Goal: Check status: Check status

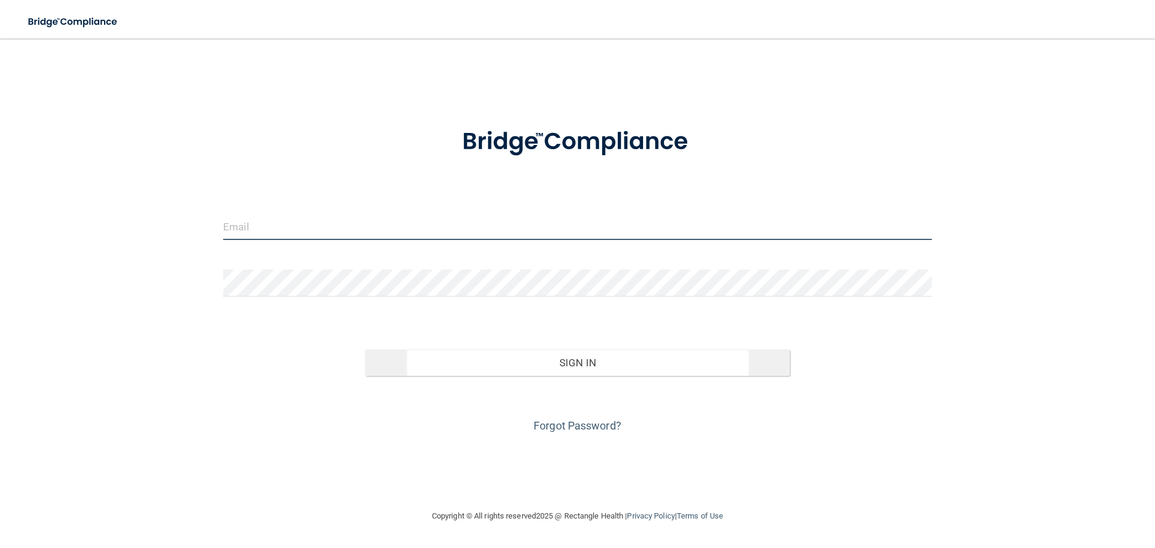
type input "[EMAIL_ADDRESS][DOMAIN_NAME]"
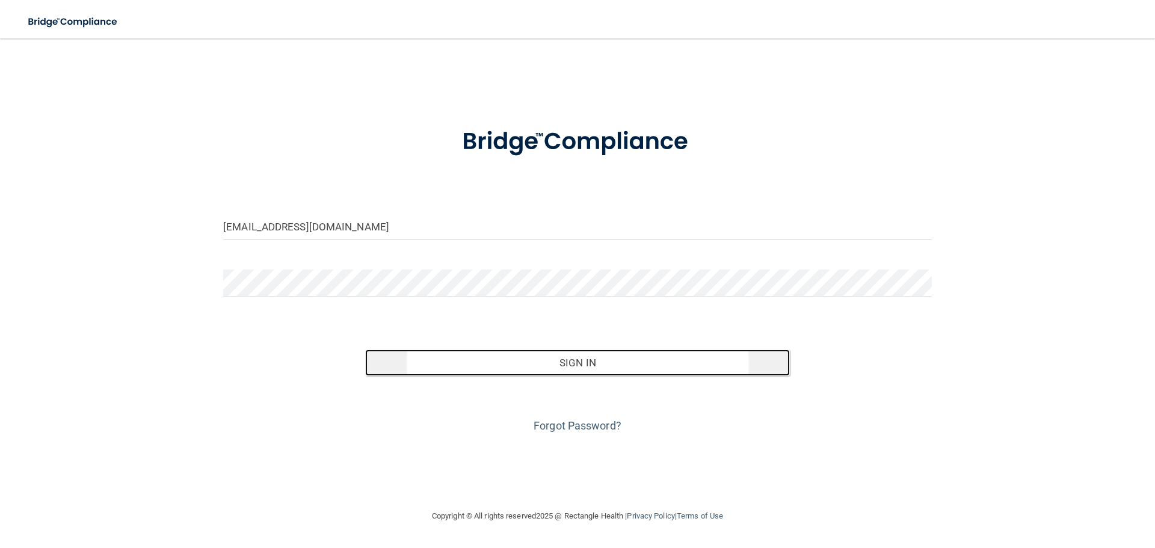
click at [550, 356] on button "Sign In" at bounding box center [577, 362] width 425 height 26
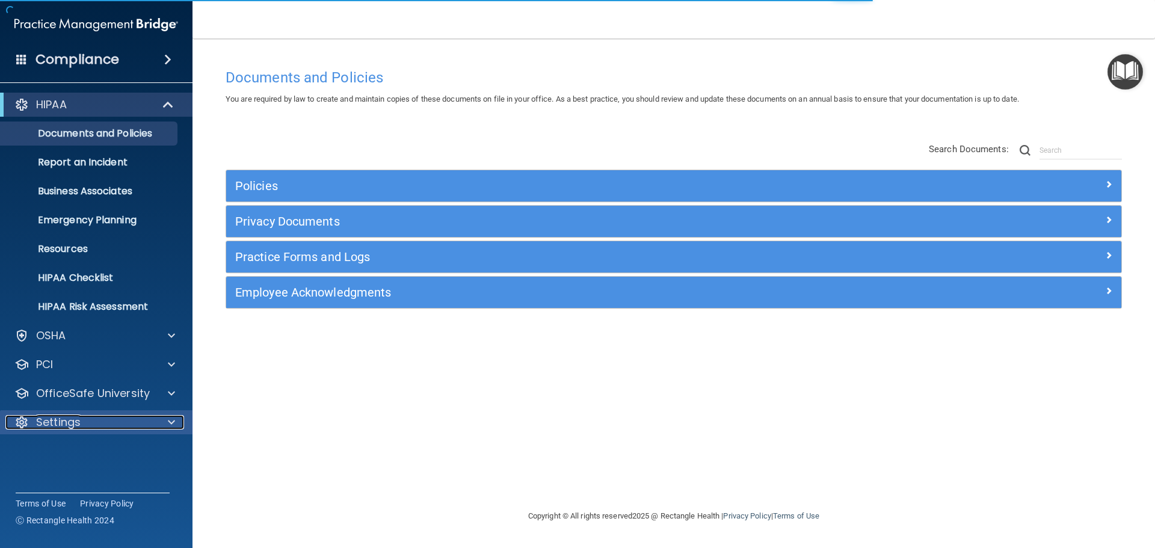
click at [132, 424] on div "Settings" at bounding box center [79, 422] width 149 height 14
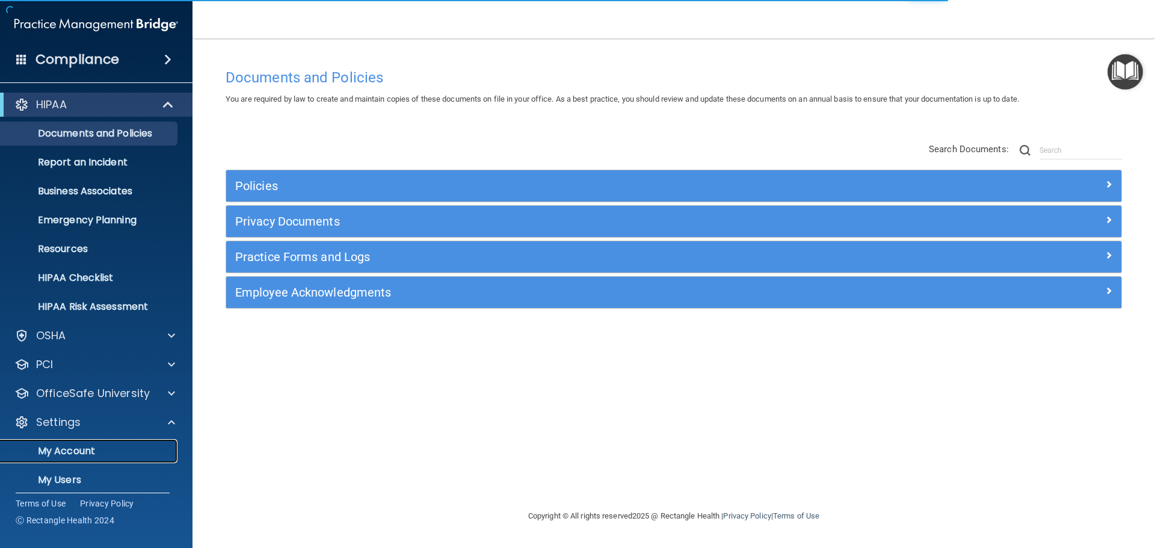
click at [91, 445] on p "My Account" at bounding box center [90, 451] width 164 height 12
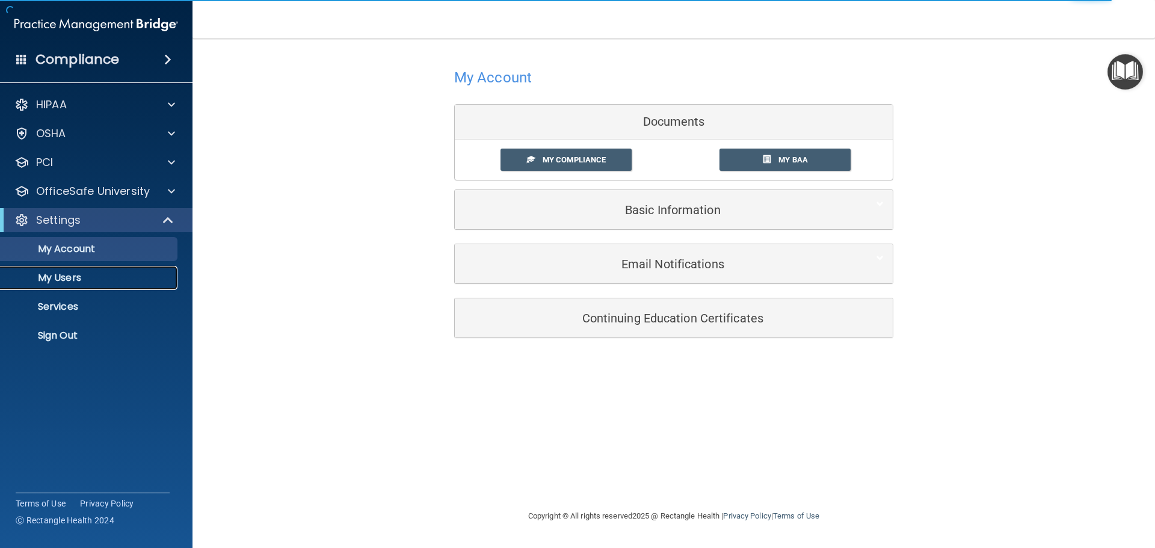
click at [42, 280] on p "My Users" at bounding box center [90, 278] width 164 height 12
select select "20"
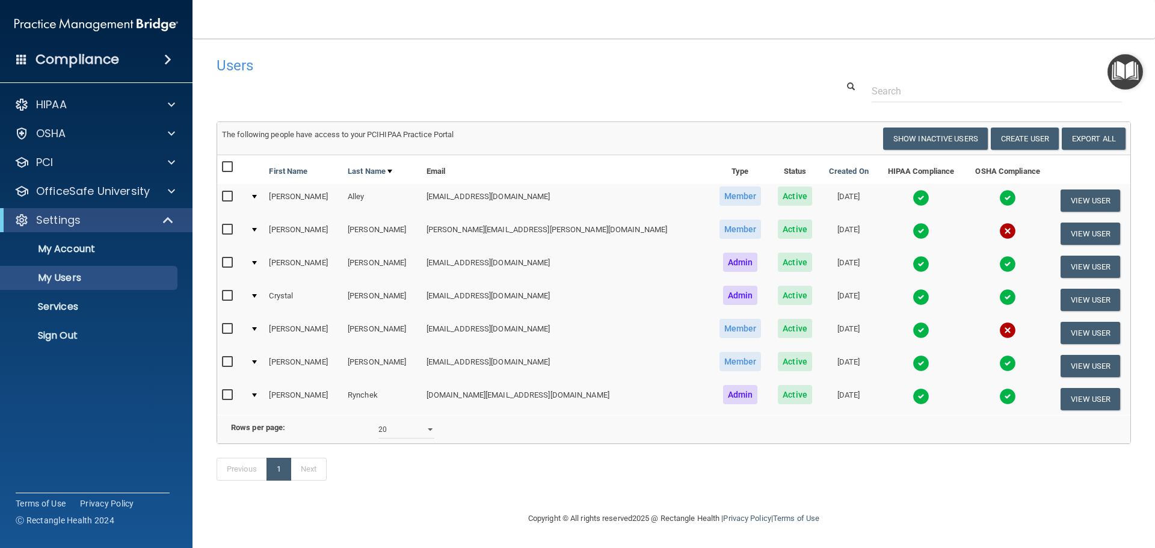
click at [999, 232] on img at bounding box center [1007, 231] width 17 height 17
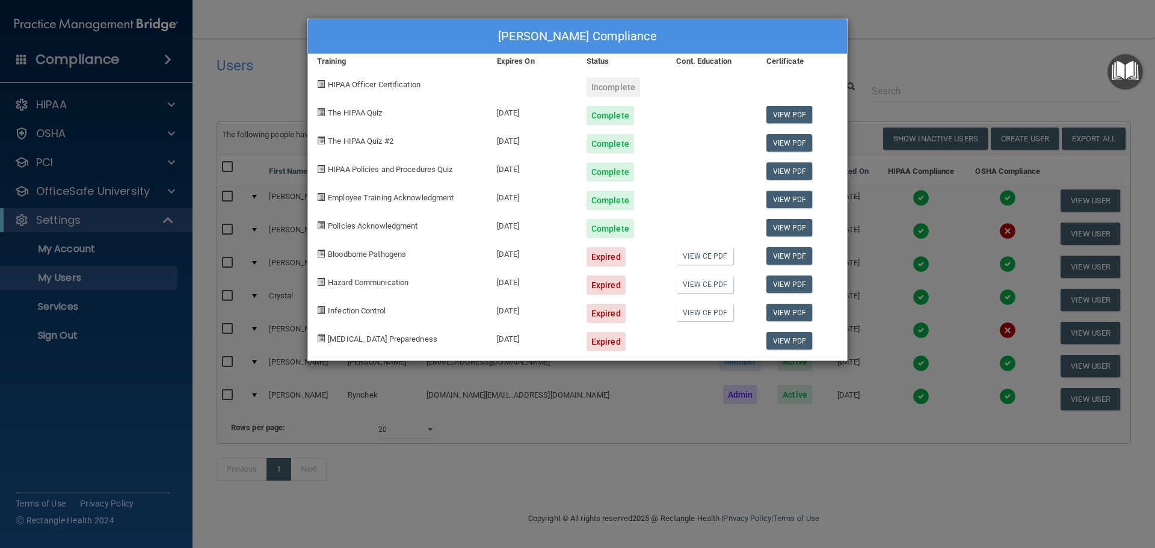
click at [980, 38] on div "[PERSON_NAME] Compliance Training Expires On Status Cont. Education Certificate…" at bounding box center [577, 274] width 1155 height 548
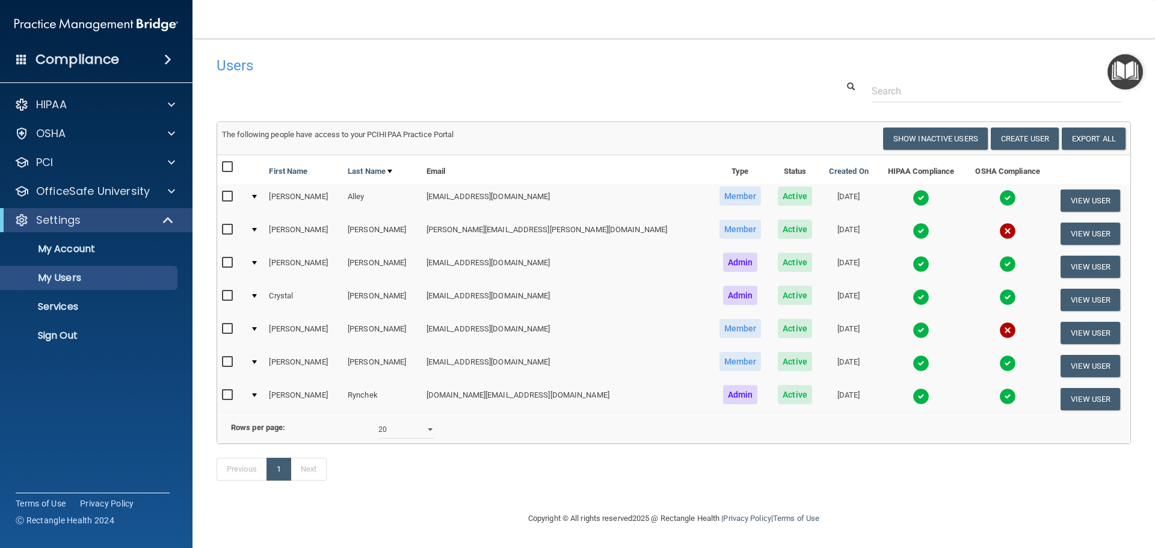
click at [999, 324] on img at bounding box center [1007, 330] width 17 height 17
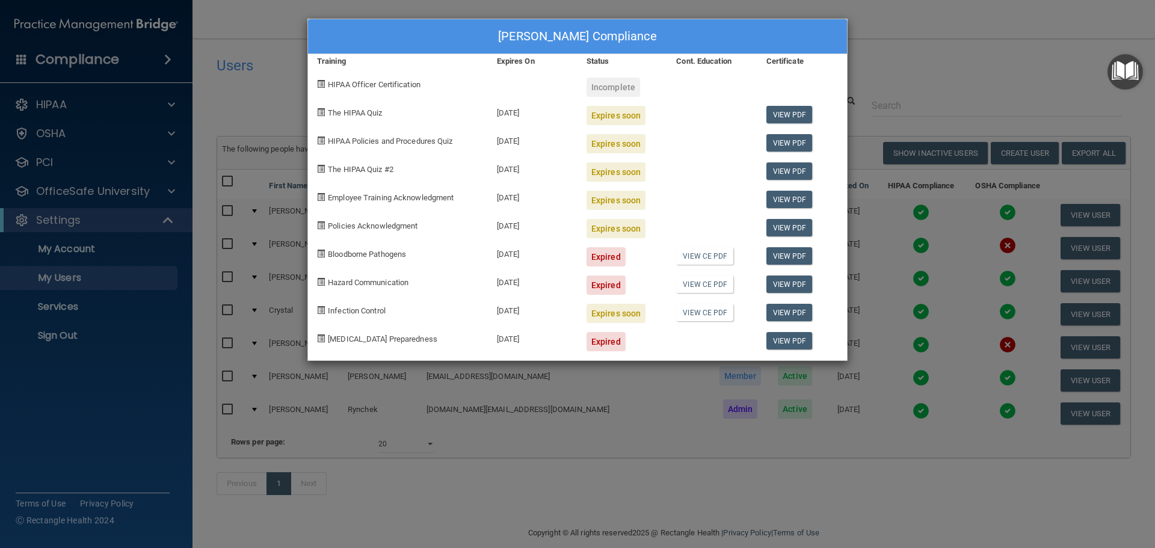
click at [882, 46] on div "[PERSON_NAME] Compliance Training Expires On Status Cont. Education Certificate…" at bounding box center [577, 274] width 1155 height 548
